Goal: Check status: Check status

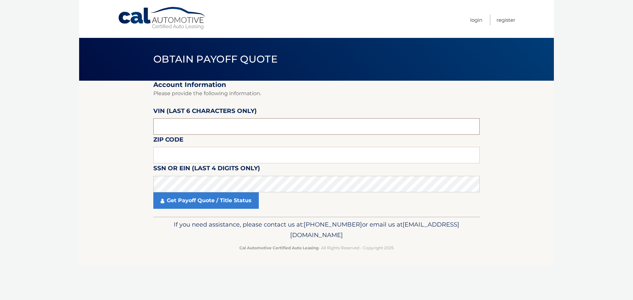
click at [263, 126] on input "text" at bounding box center [316, 126] width 326 height 16
type input "274487"
click at [199, 155] on input "text" at bounding box center [316, 155] width 326 height 16
click at [405, 219] on div "If you need assistance, please contact us at: [PHONE_NUMBER] or email us at [EM…" at bounding box center [316, 235] width 326 height 37
drag, startPoint x: 183, startPoint y: 149, endPoint x: 186, endPoint y: 158, distance: 9.2
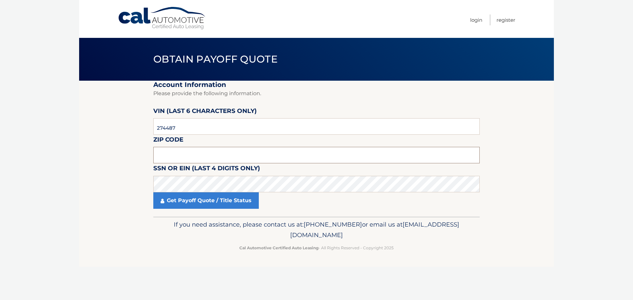
click at [183, 149] on input "text" at bounding box center [316, 155] width 326 height 16
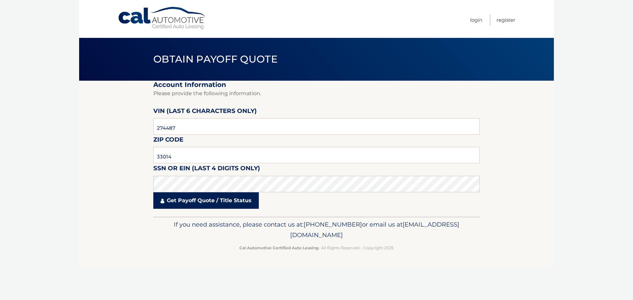
click at [236, 207] on link "Get Payoff Quote / Title Status" at bounding box center [205, 200] width 105 height 16
click at [237, 203] on body "Cal Automotive Menu Login Register Obtain Payoff Quote" at bounding box center [316, 150] width 633 height 300
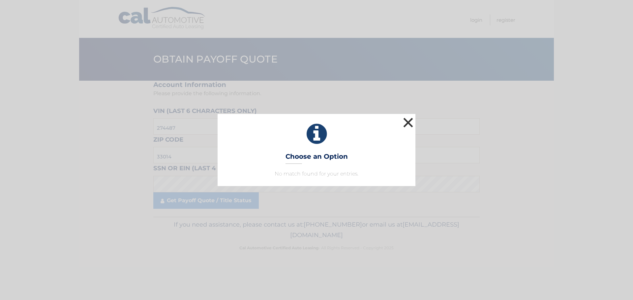
click at [410, 126] on button "×" at bounding box center [407, 122] width 13 height 13
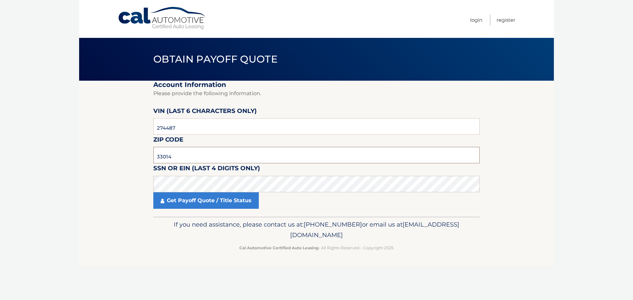
click at [190, 157] on input "33014" at bounding box center [316, 155] width 326 height 16
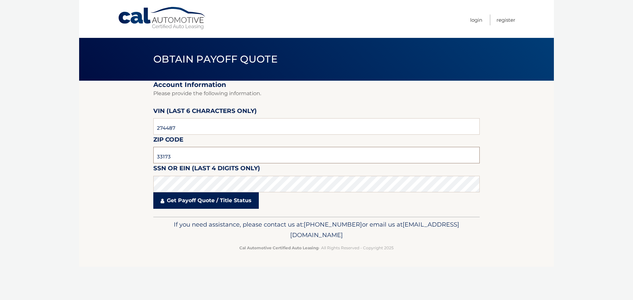
type input "33173"
click at [196, 204] on link "Get Payoff Quote / Title Status" at bounding box center [205, 200] width 105 height 16
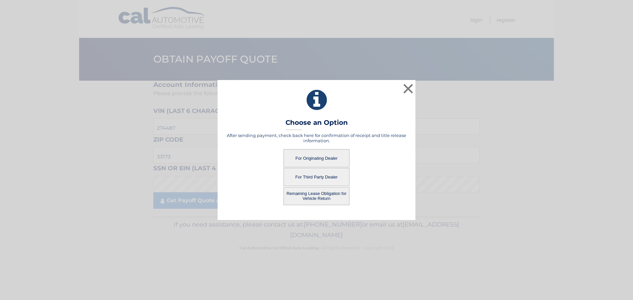
click at [326, 154] on button "For Originating Dealer" at bounding box center [316, 158] width 66 height 18
click at [333, 196] on button "Remaining Lease Obligation for Vehicle Return" at bounding box center [316, 196] width 66 height 18
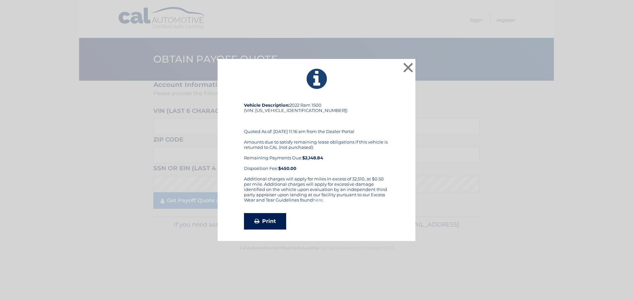
click at [273, 224] on link "Print" at bounding box center [265, 221] width 42 height 16
click at [409, 70] on button "×" at bounding box center [407, 67] width 13 height 13
